Goal: Navigation & Orientation: Find specific page/section

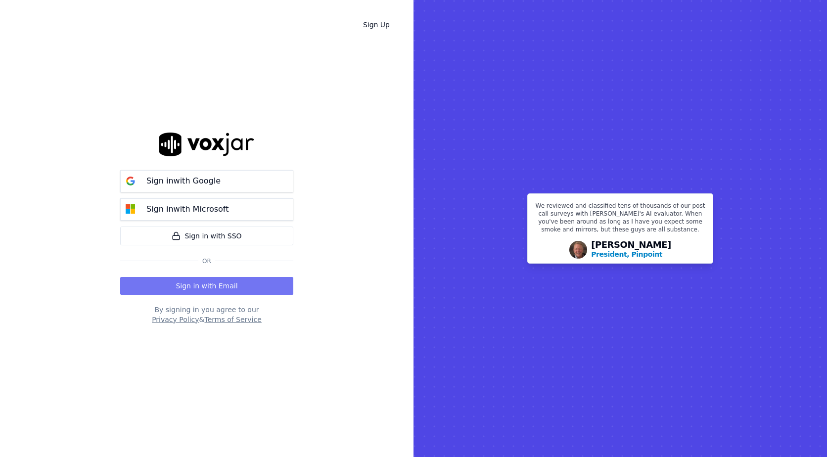
click at [223, 290] on button "Sign in with Email" at bounding box center [206, 286] width 173 height 18
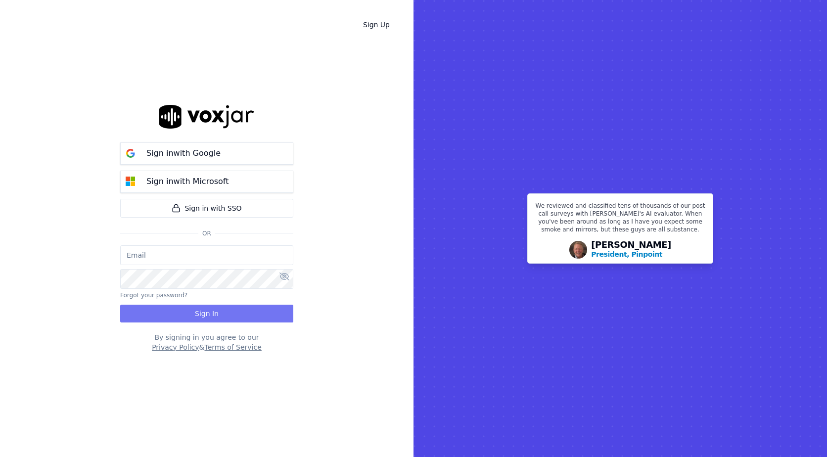
type input "bpaul@clearharbor.com"
click at [219, 316] on button "Sign In" at bounding box center [206, 314] width 173 height 18
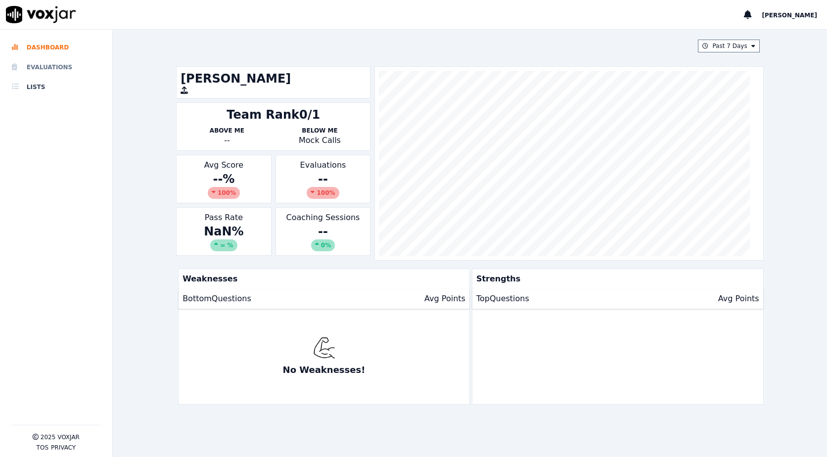
click at [56, 64] on li "Evaluations" at bounding box center [56, 67] width 89 height 20
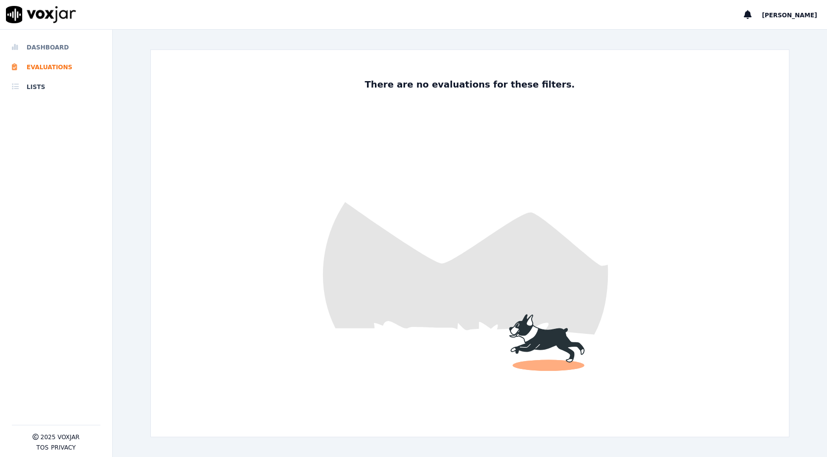
click at [42, 47] on li "Dashboard" at bounding box center [56, 48] width 89 height 20
